Goal: Task Accomplishment & Management: Complete application form

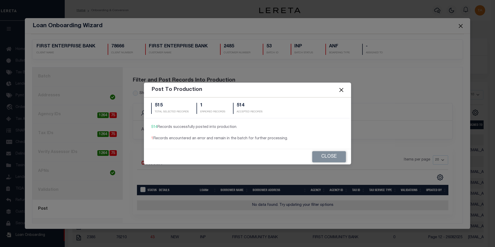
scroll to position [5, 0]
click at [334, 158] on button "Close" at bounding box center [330, 156] width 34 height 11
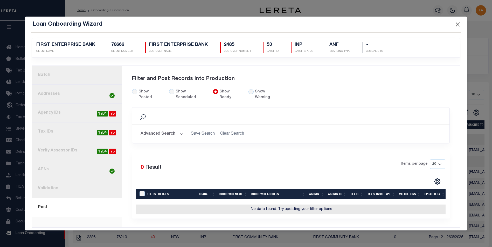
click at [51, 74] on link "1. Batch" at bounding box center [77, 75] width 90 height 19
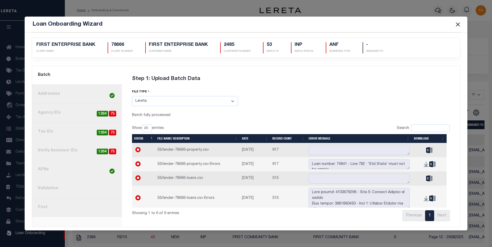
click at [50, 207] on link "8. Post" at bounding box center [77, 207] width 90 height 19
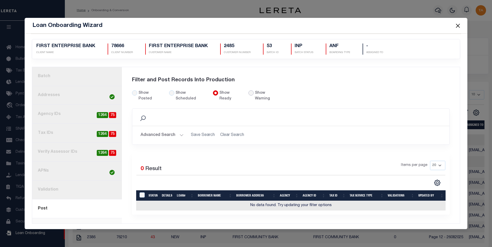
click at [248, 95] on input "radio" at bounding box center [250, 92] width 5 height 5
radio input "true"
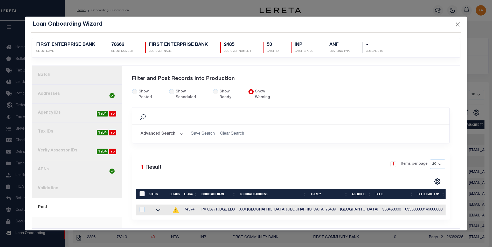
click at [140, 191] on input "LoanPrepID" at bounding box center [141, 193] width 5 height 5
checkbox input "true"
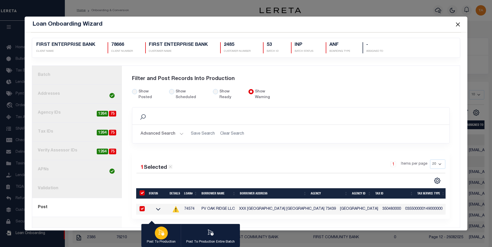
click at [161, 231] on icon "button" at bounding box center [161, 232] width 7 height 7
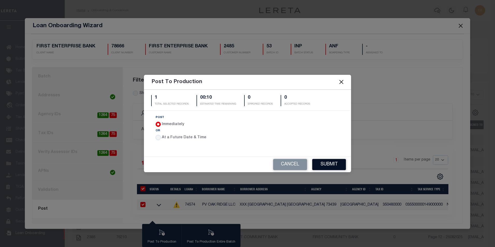
click at [331, 167] on button "Submit" at bounding box center [330, 164] width 34 height 11
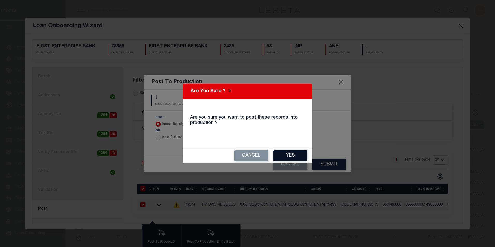
click at [295, 155] on button "Yes" at bounding box center [291, 155] width 34 height 11
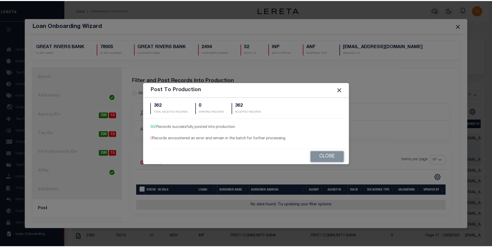
scroll to position [5, 0]
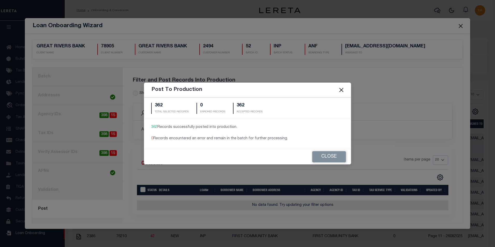
click at [343, 90] on button "Close" at bounding box center [341, 90] width 7 height 7
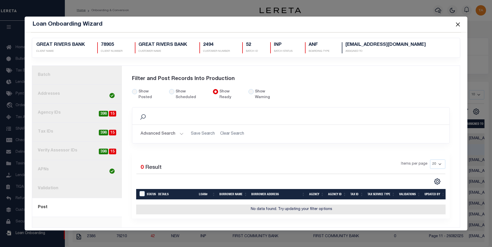
click at [52, 75] on link "1. Batch" at bounding box center [77, 75] width 90 height 19
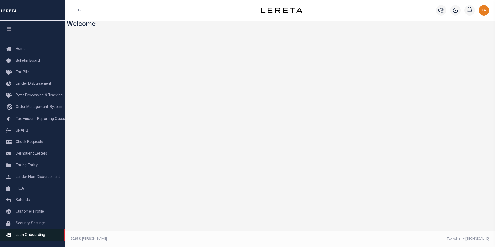
click at [20, 237] on span "Loan Onboarding" at bounding box center [31, 235] width 30 height 4
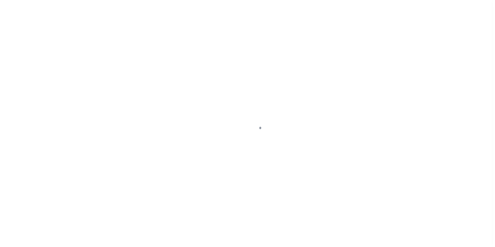
scroll to position [5, 0]
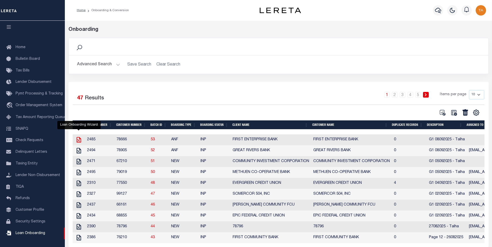
click at [77, 141] on icon "" at bounding box center [78, 140] width 4 height 6
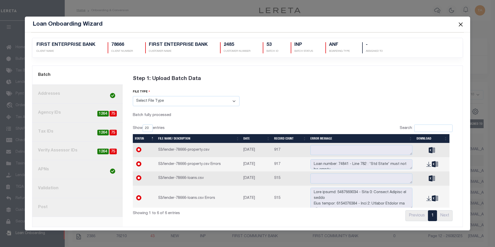
click at [53, 209] on link "8. Post" at bounding box center [77, 207] width 90 height 19
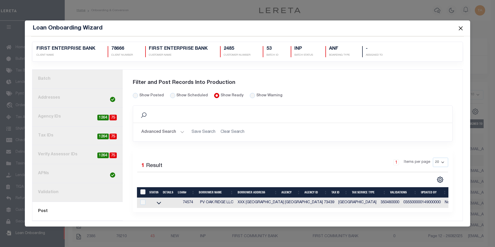
click at [141, 192] on input "LoanPrepID" at bounding box center [142, 191] width 5 height 5
checkbox input "true"
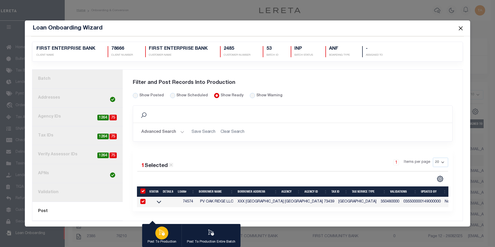
click at [162, 233] on icon "button" at bounding box center [162, 233] width 6 height 6
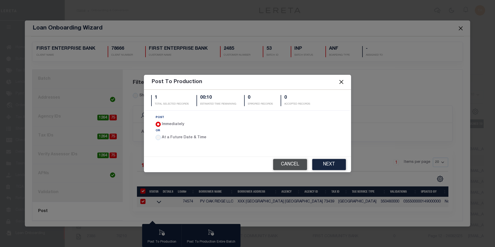
click at [294, 167] on button "Cancel" at bounding box center [290, 164] width 34 height 11
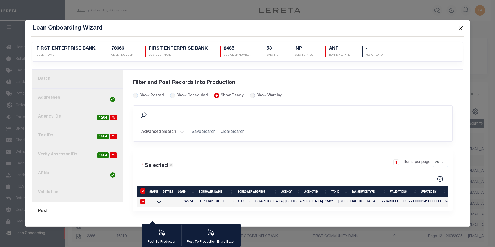
click at [250, 93] on input "radio" at bounding box center [252, 95] width 5 height 5
radio input "true"
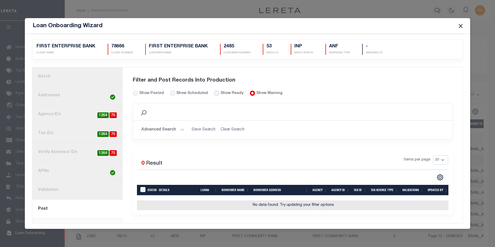
click at [214, 93] on input "Show Ready" at bounding box center [216, 93] width 5 height 5
radio input "true"
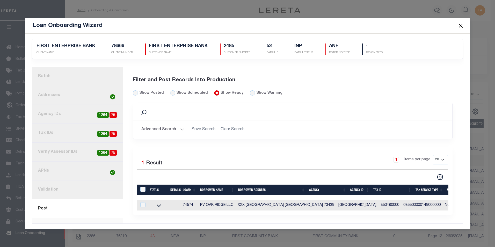
click at [463, 24] on button "Close" at bounding box center [461, 25] width 7 height 7
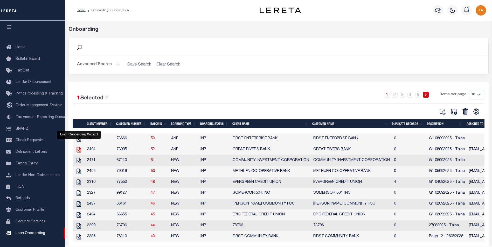
click at [80, 151] on icon "" at bounding box center [78, 149] width 7 height 7
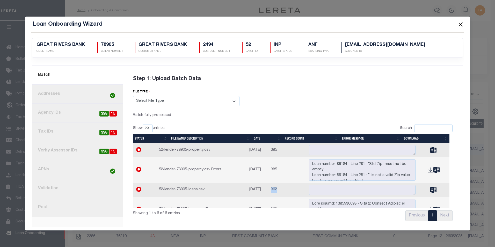
drag, startPoint x: 273, startPoint y: 191, endPoint x: 279, endPoint y: 191, distance: 6.7
click at [279, 191] on td "362" at bounding box center [288, 190] width 38 height 14
